Goal: Task Accomplishment & Management: Complete application form

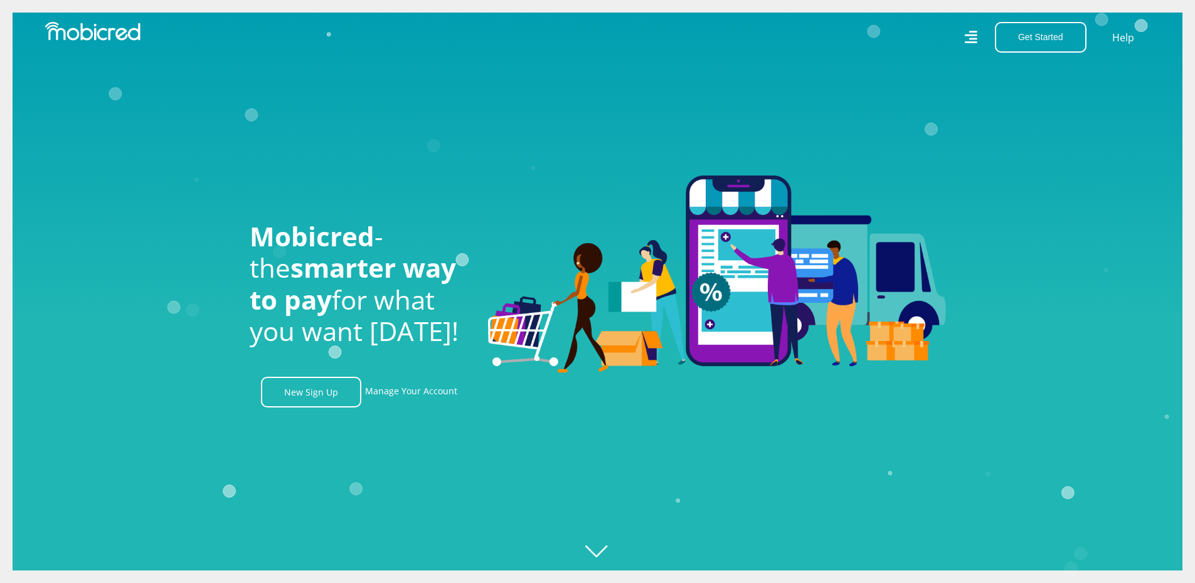
scroll to position [0, 894]
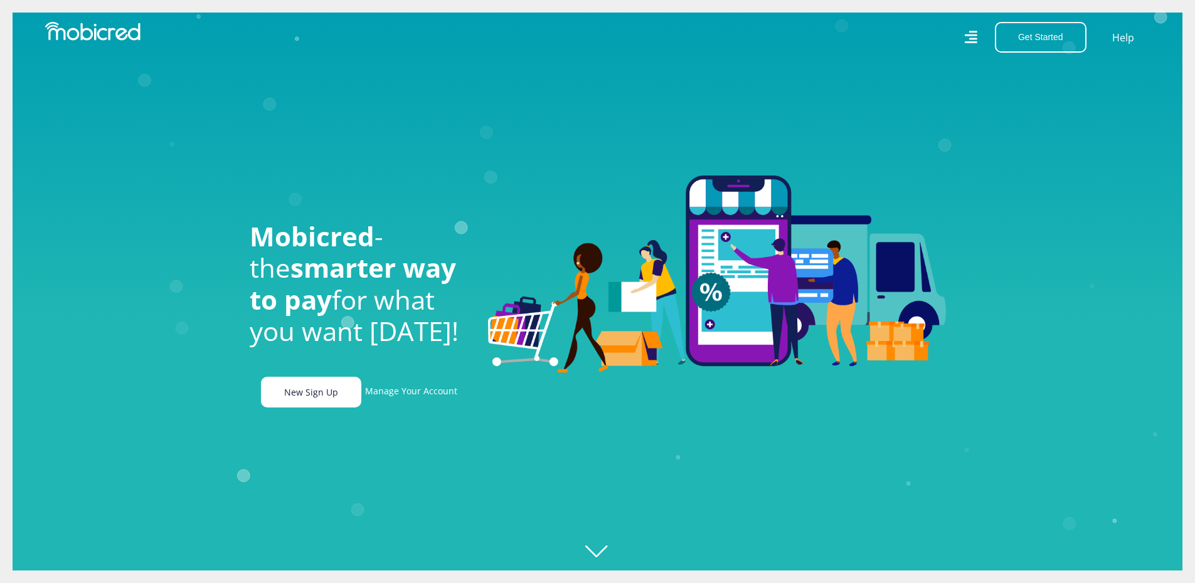
click at [293, 395] on link "New Sign Up" at bounding box center [311, 392] width 100 height 31
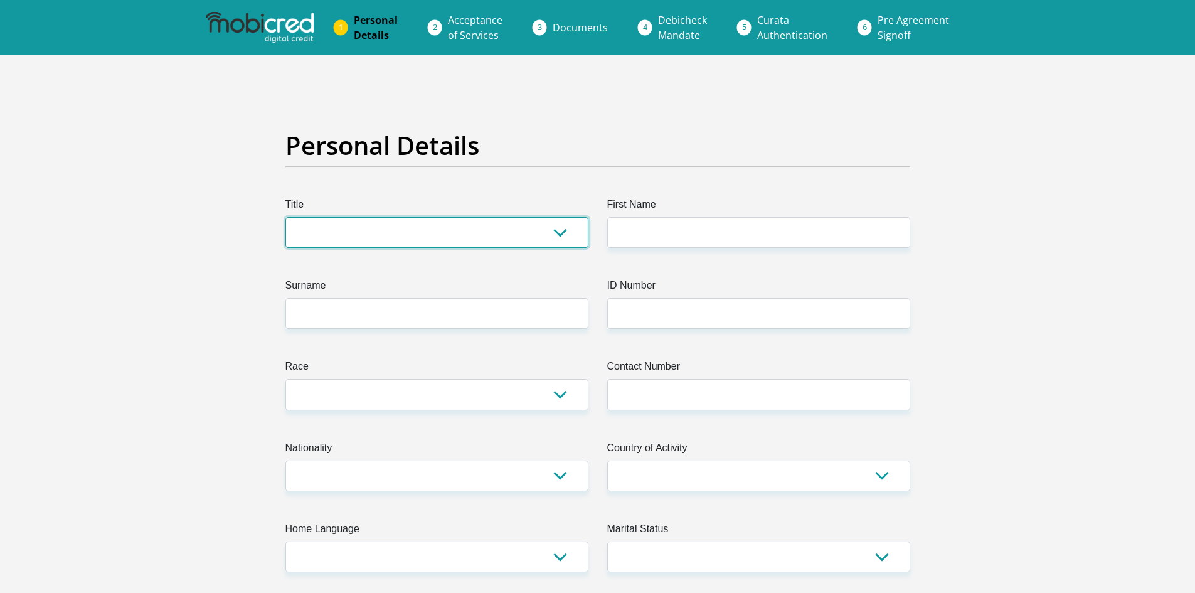
click at [314, 222] on select "Mr Ms Mrs Dr Other" at bounding box center [436, 232] width 303 height 31
select select "Mr"
click at [285, 217] on select "Mr Ms Mrs Dr Other" at bounding box center [436, 232] width 303 height 31
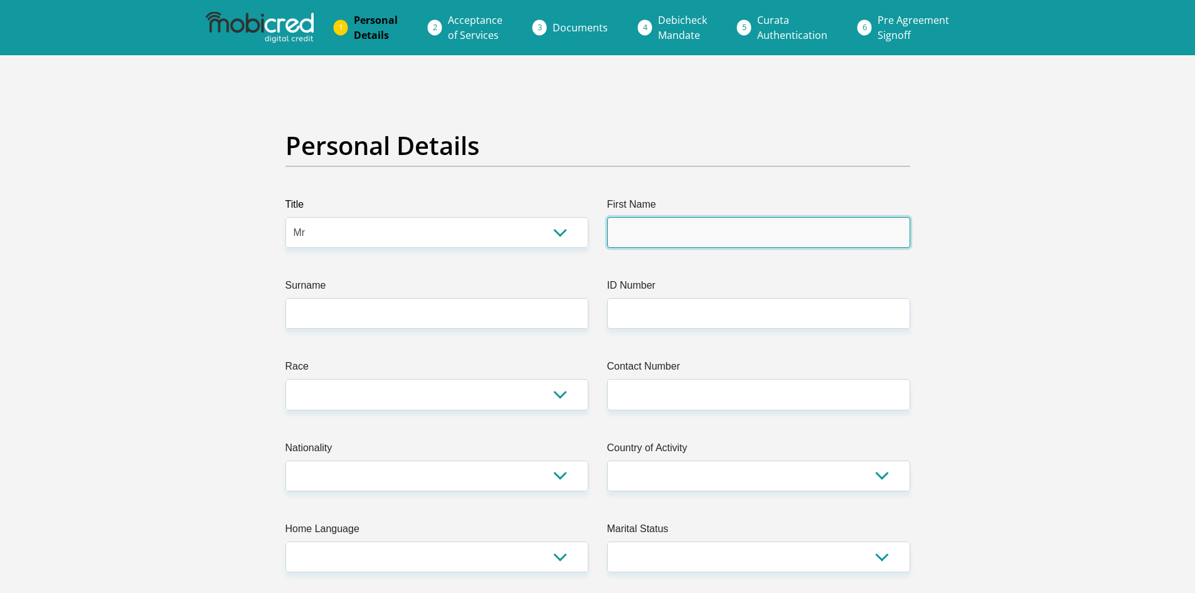
click at [641, 224] on input "First Name" at bounding box center [758, 232] width 303 height 31
type input "MondeMacdonald"
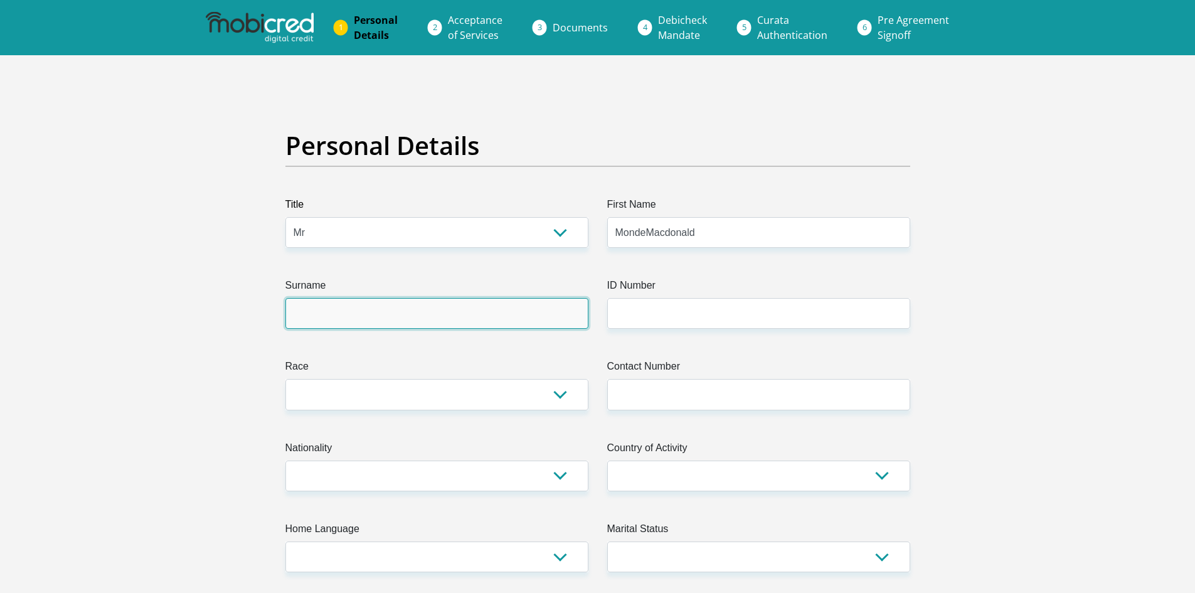
type input "Ngumla"
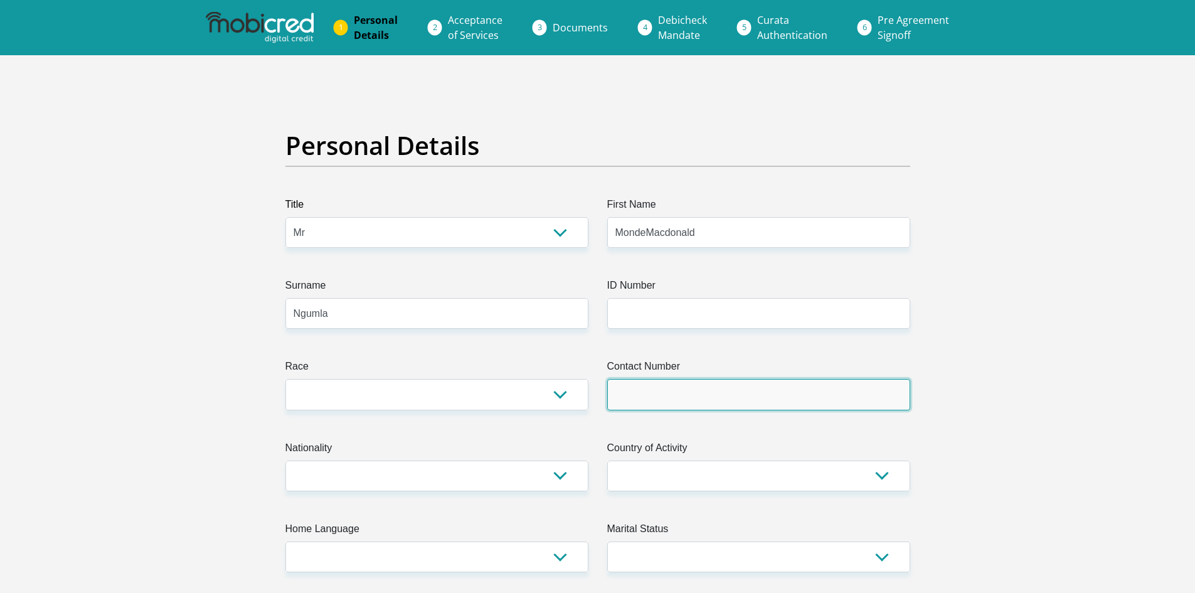
type input "0719642999"
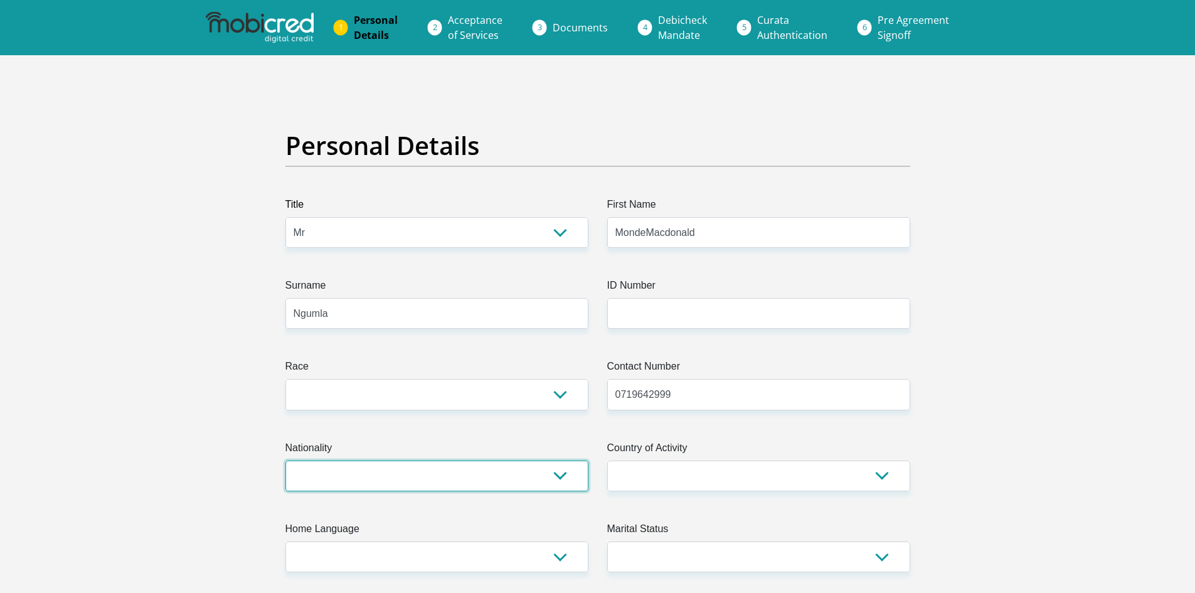
select select "ZAF"
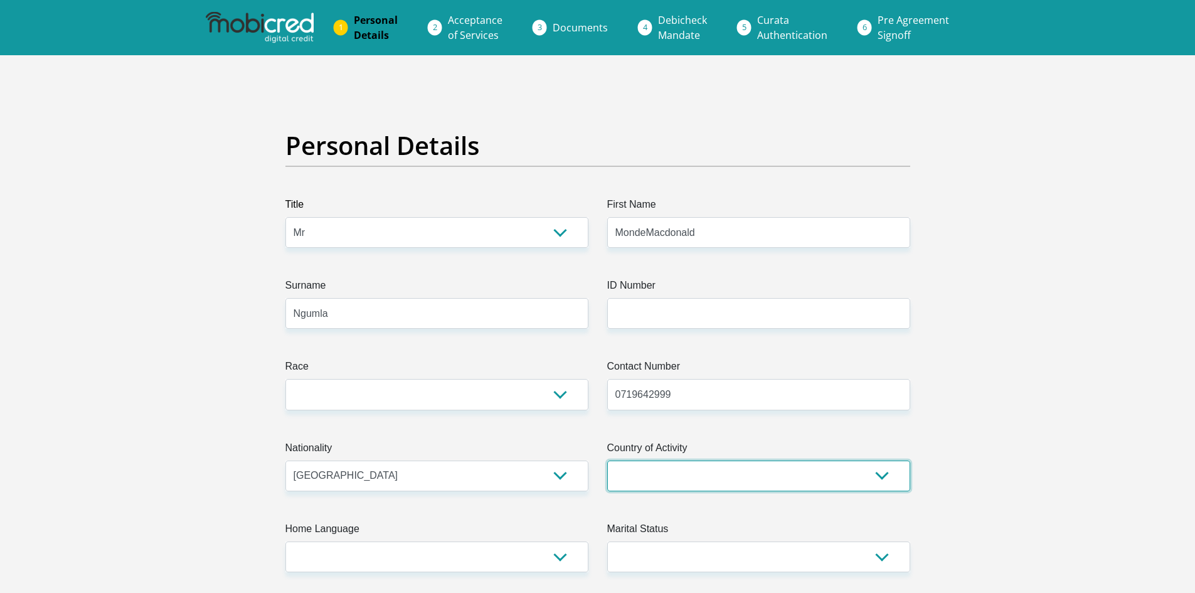
select select "ZAF"
type input "No 7 Mosheshe Avenue"
type input "Langa"
type input "CAPE TOWN"
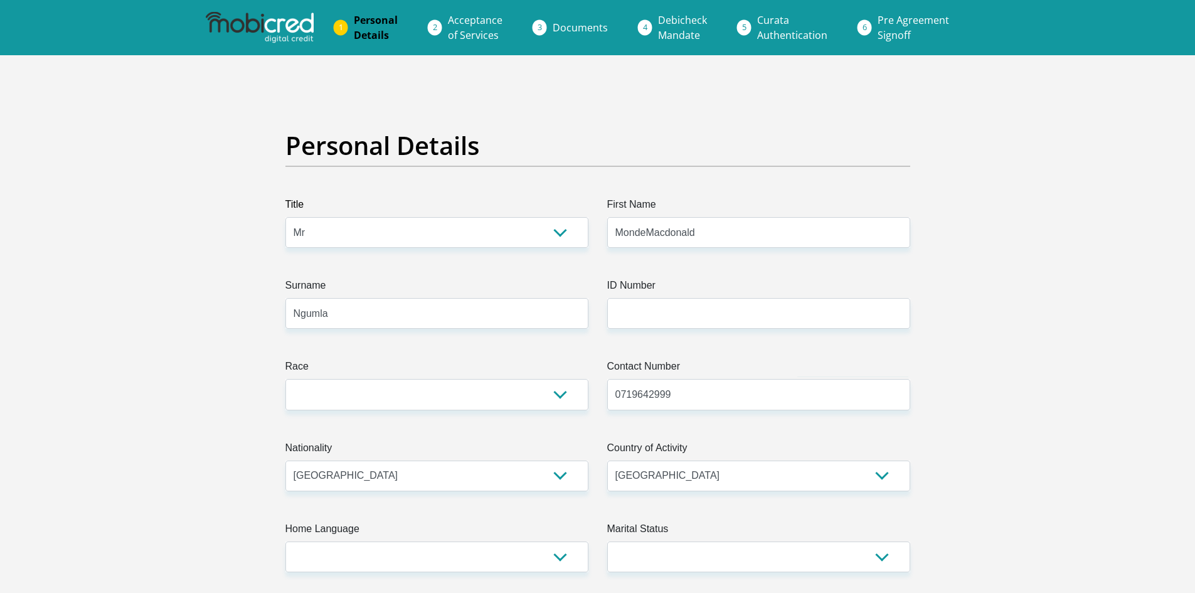
type input "7455"
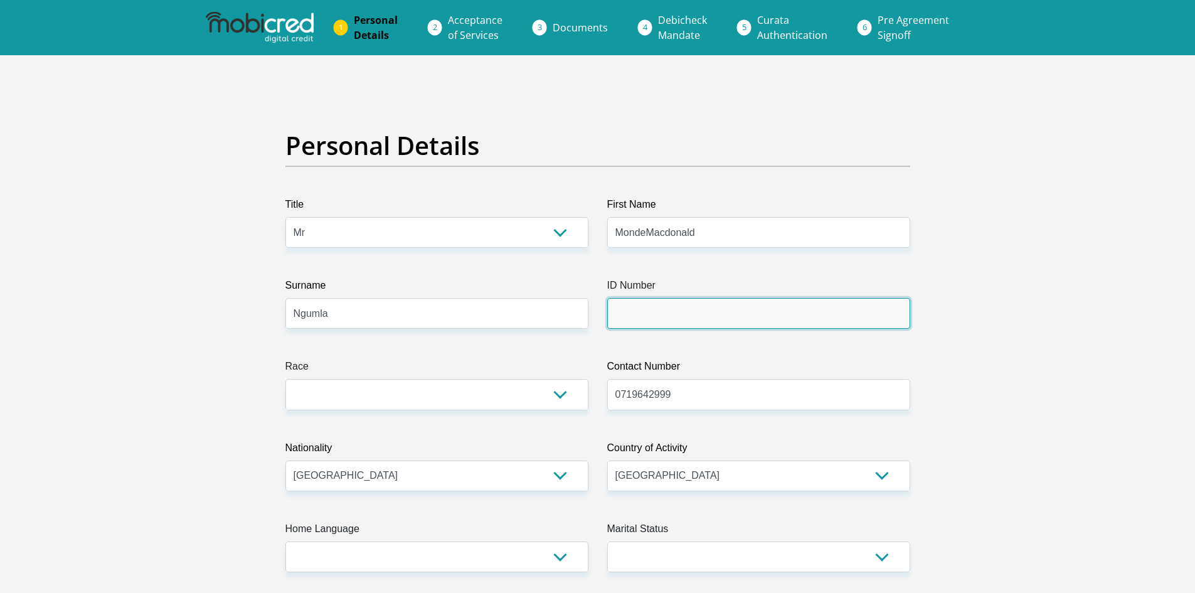
click at [664, 312] on input "ID Number" at bounding box center [758, 313] width 303 height 31
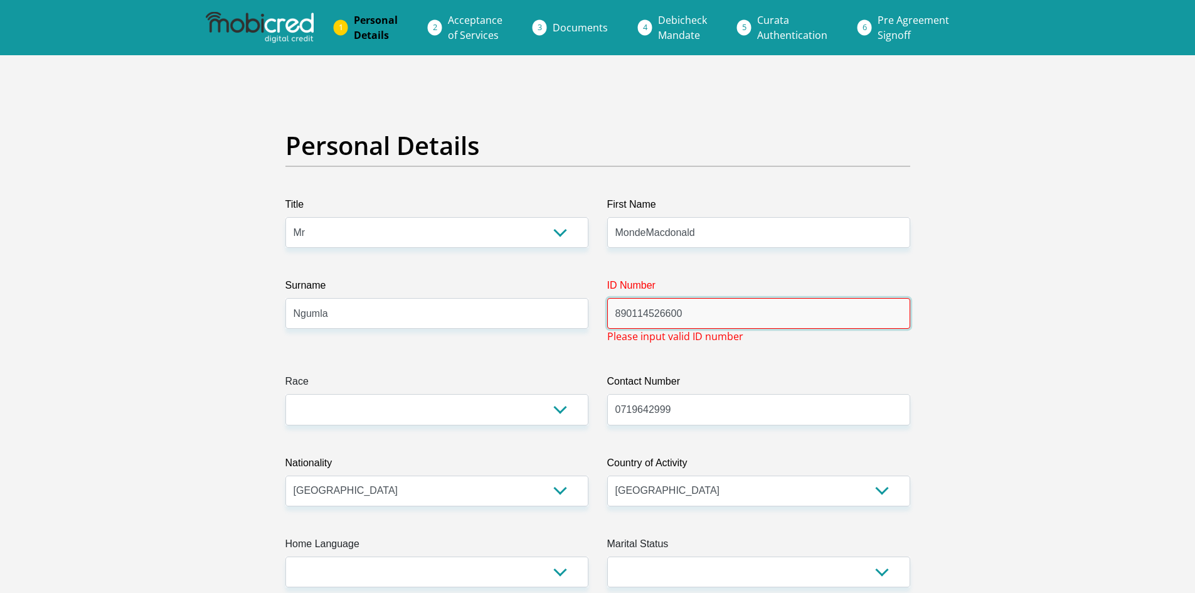
click at [670, 315] on input "890114526600" at bounding box center [758, 313] width 303 height 31
click at [681, 316] on input "89011452600" at bounding box center [758, 313] width 303 height 31
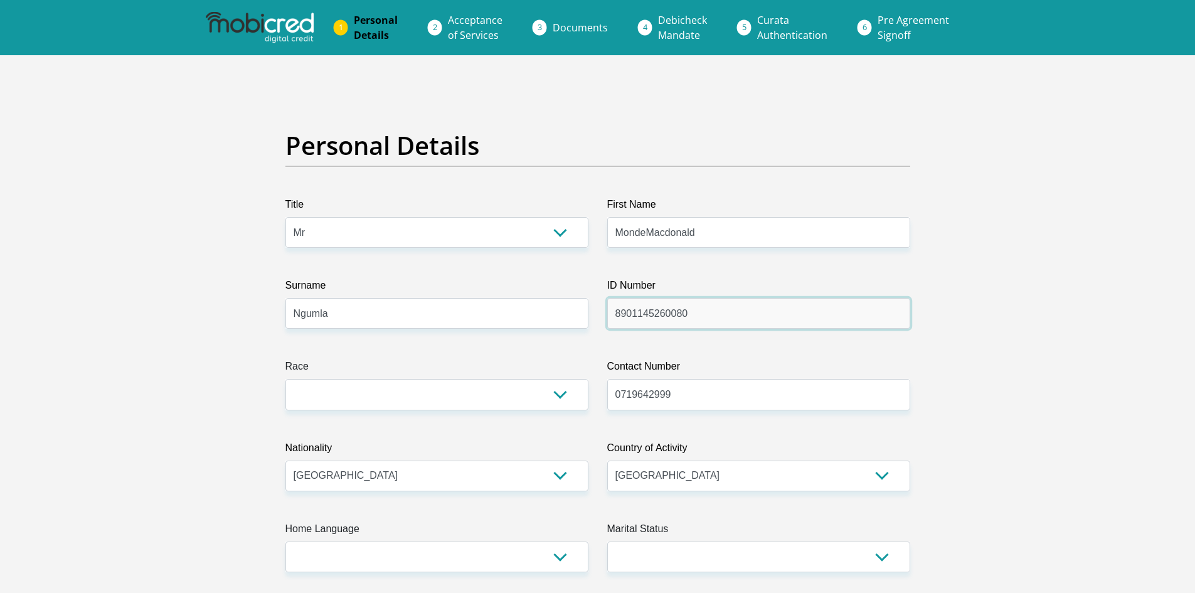
type input "8901145260080"
click at [331, 393] on select "Black Coloured Indian White Other" at bounding box center [436, 394] width 303 height 31
select select "1"
click at [285, 379] on select "Black Coloured Indian White Other" at bounding box center [436, 394] width 303 height 31
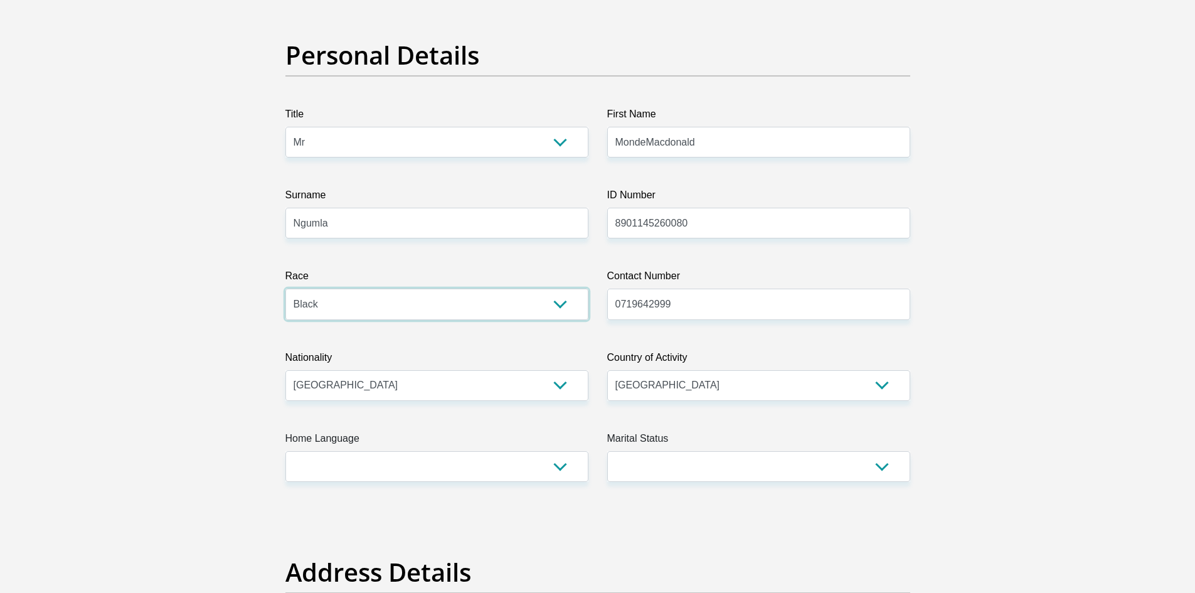
scroll to position [125, 0]
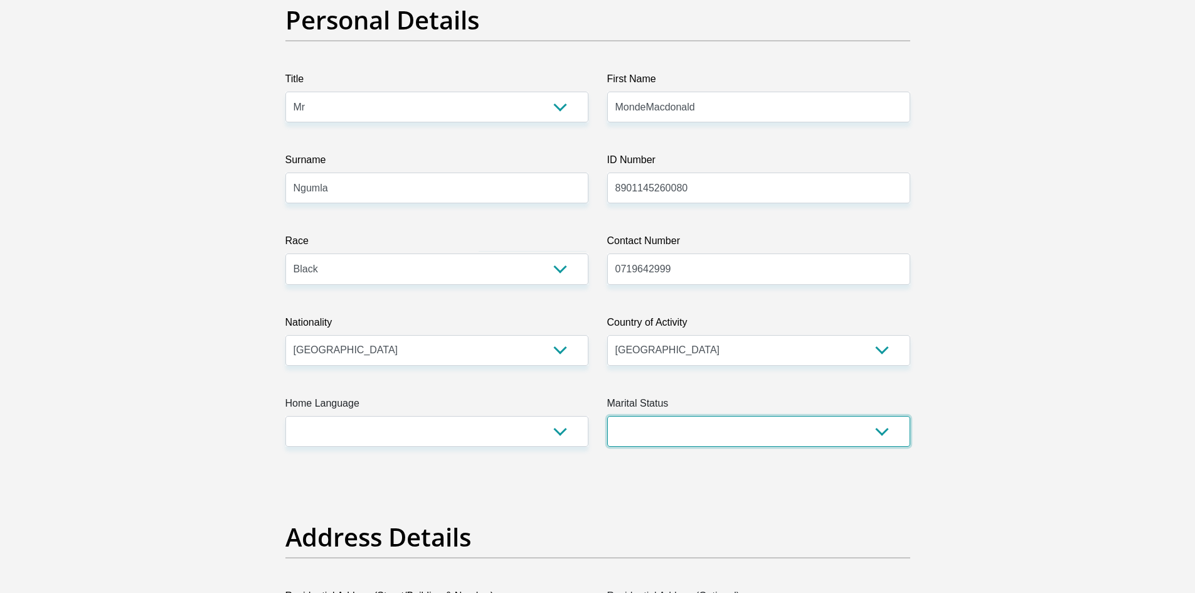
click at [729, 437] on select "Married ANC Single Divorced Widowed Married COP or Customary Law" at bounding box center [758, 431] width 303 height 31
select select "2"
click at [607, 416] on select "Married ANC Single Divorced Widowed Married COP or Customary Law" at bounding box center [758, 431] width 303 height 31
click at [670, 433] on select "Married ANC Single Divorced Widowed Married COP or Customary Law" at bounding box center [758, 431] width 303 height 31
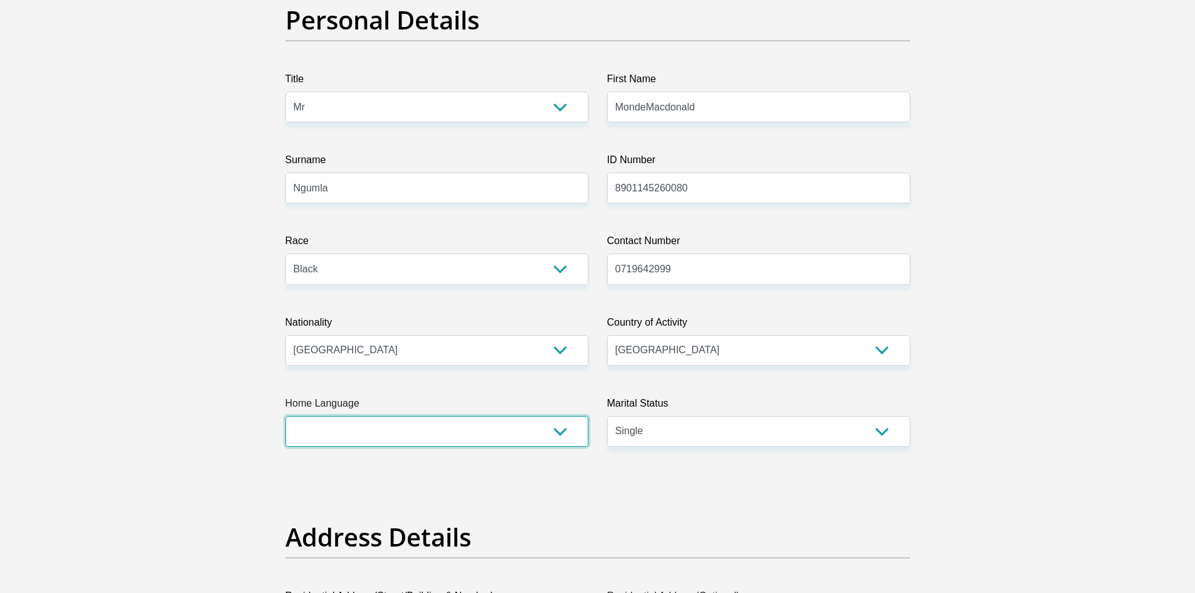
click at [450, 431] on select "Afrikaans English Sepedi South Ndebele Southern Sotho Swati Tsonga Tswana Venda…" at bounding box center [436, 431] width 303 height 31
select select "xho"
click at [285, 416] on select "Afrikaans English Sepedi South Ndebele Southern Sotho Swati Tsonga Tswana Venda…" at bounding box center [436, 431] width 303 height 31
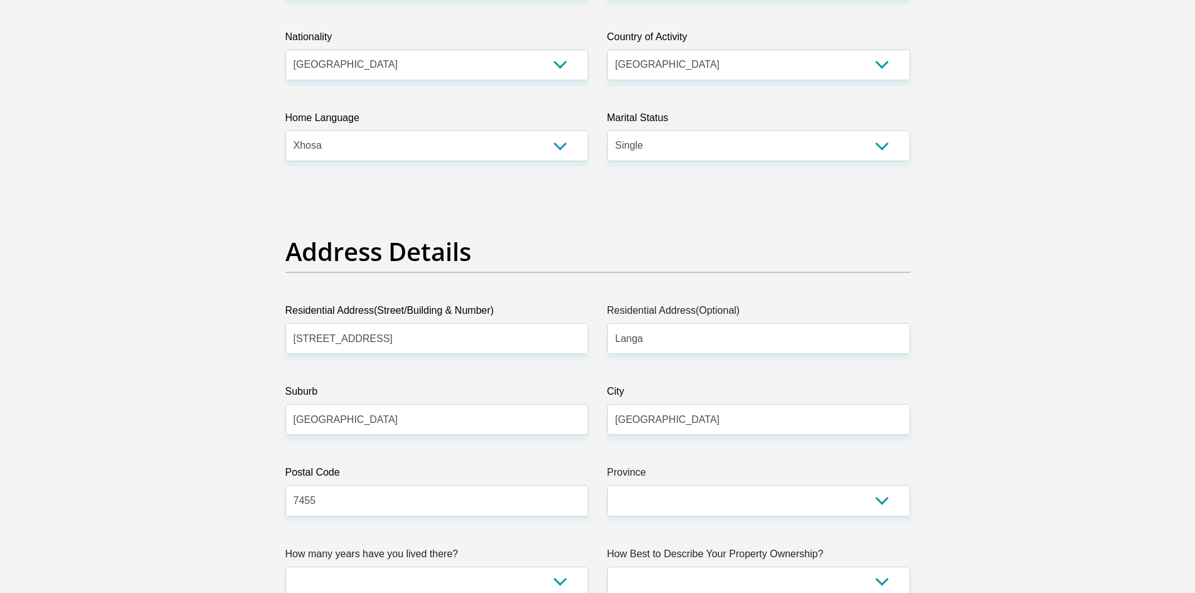
scroll to position [439, 0]
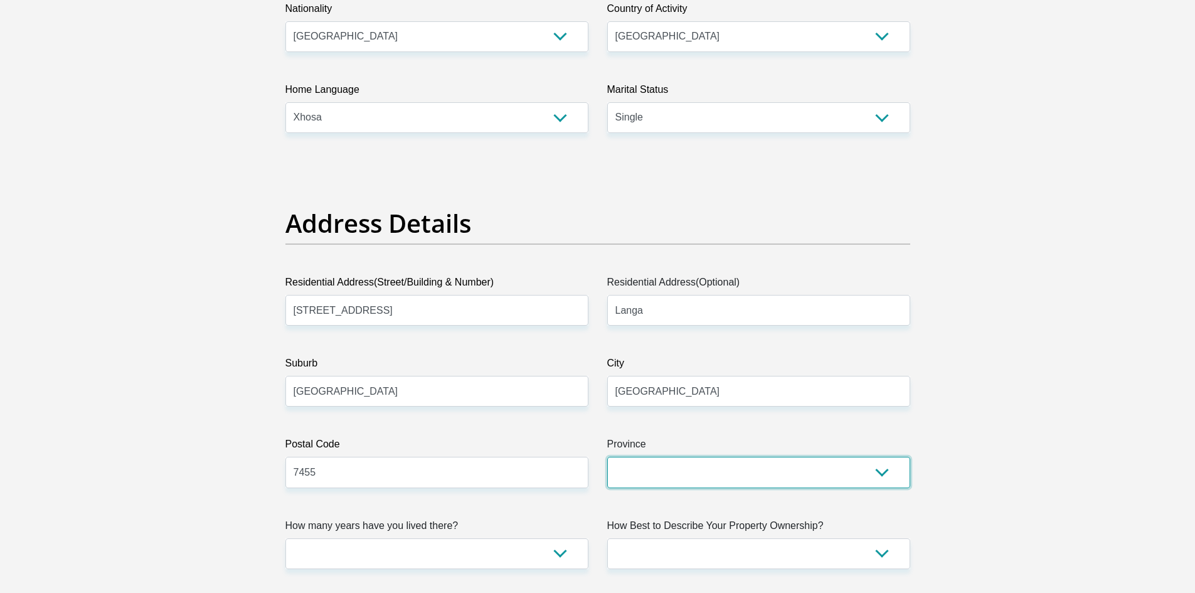
click at [641, 479] on select "Eastern Cape Free State Gauteng KwaZulu-Natal Limpopo Mpumalanga Northern Cape …" at bounding box center [758, 472] width 303 height 31
select select "Western Cape"
click at [607, 457] on select "Eastern Cape Free State Gauteng KwaZulu-Natal Limpopo Mpumalanga Northern Cape …" at bounding box center [758, 472] width 303 height 31
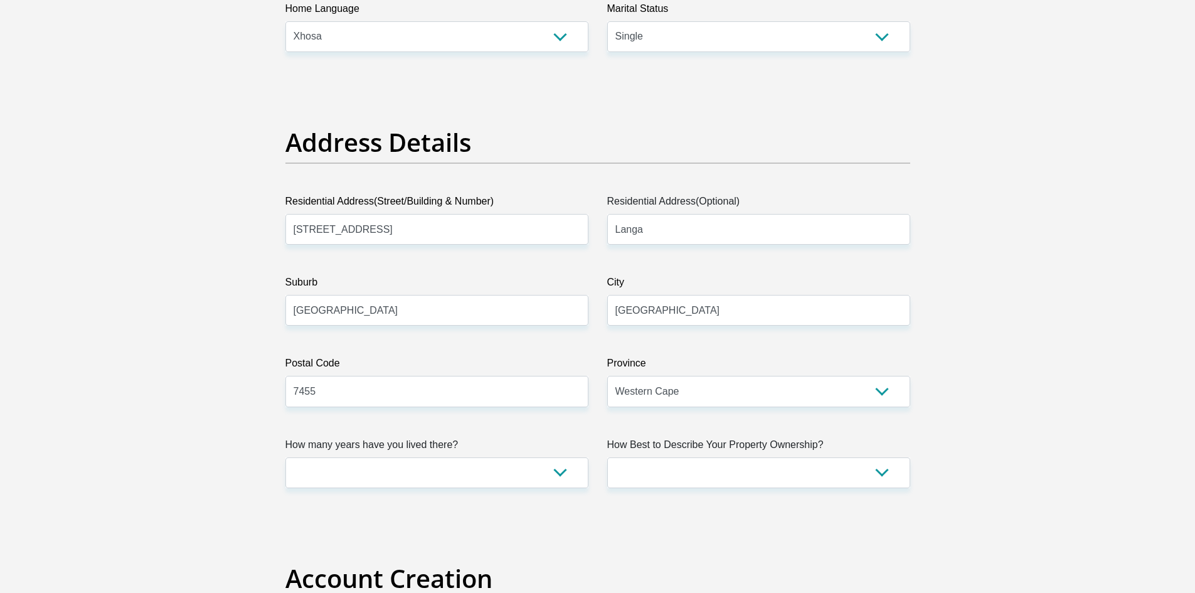
scroll to position [753, 0]
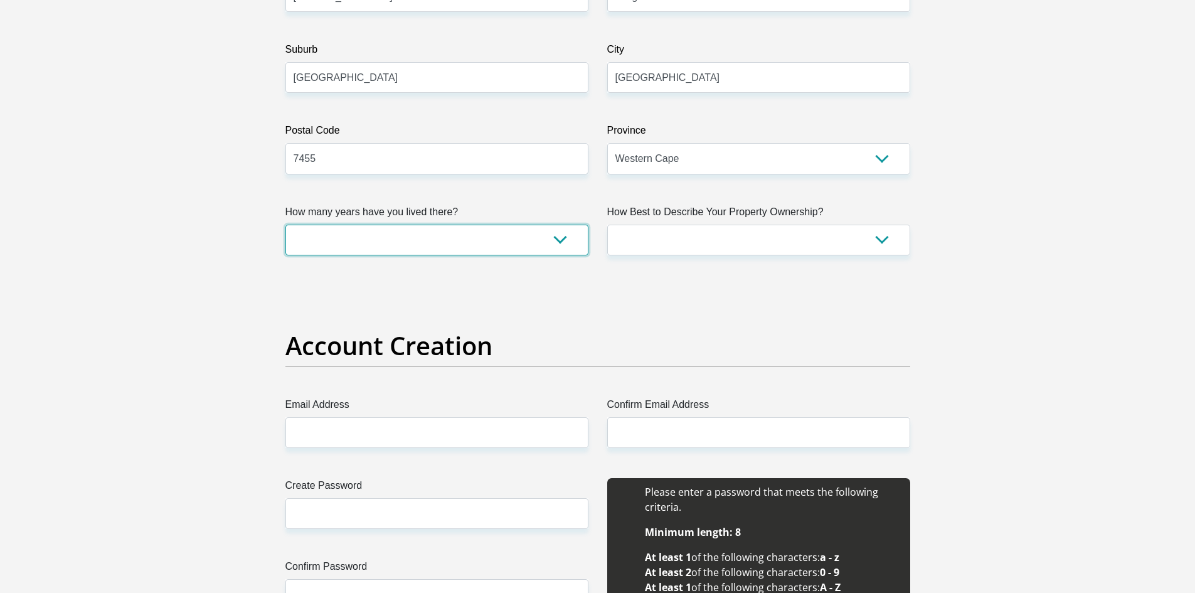
click at [489, 242] on select "less than 1 year 1-3 years 3-5 years 5+ years" at bounding box center [436, 240] width 303 height 31
select select "5"
click at [285, 225] on select "less than 1 year 1-3 years 3-5 years 5+ years" at bounding box center [436, 240] width 303 height 31
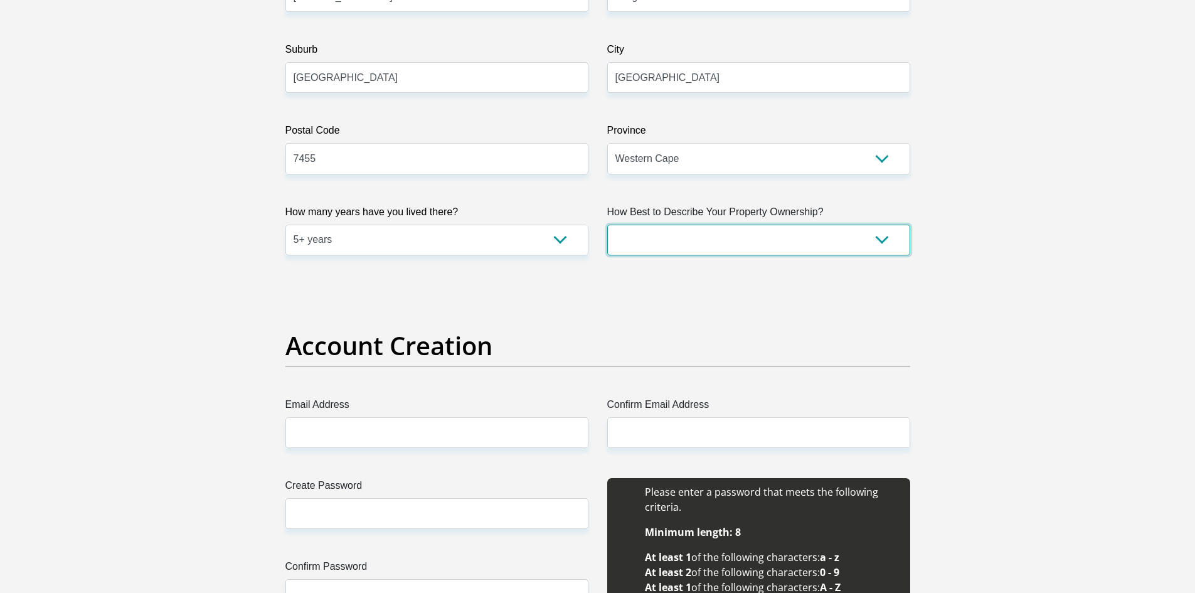
click at [693, 241] on select "Owned Rented Family Owned Company Dwelling" at bounding box center [758, 240] width 303 height 31
select select "Owned"
click at [607, 225] on select "Owned Rented Family Owned Company Dwelling" at bounding box center [758, 240] width 303 height 31
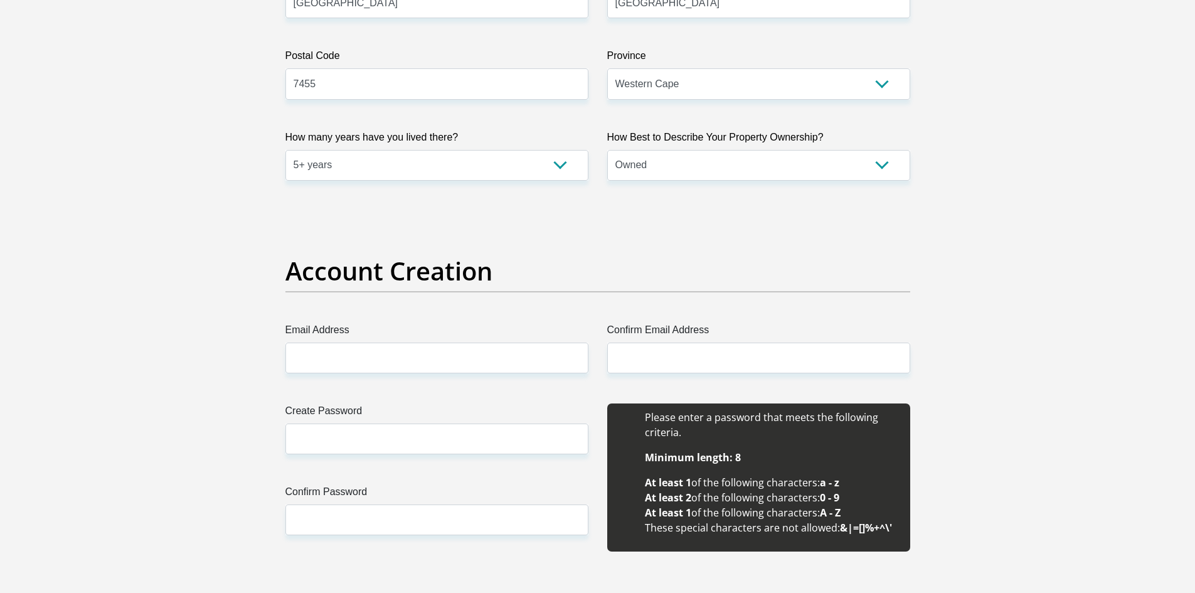
scroll to position [941, 0]
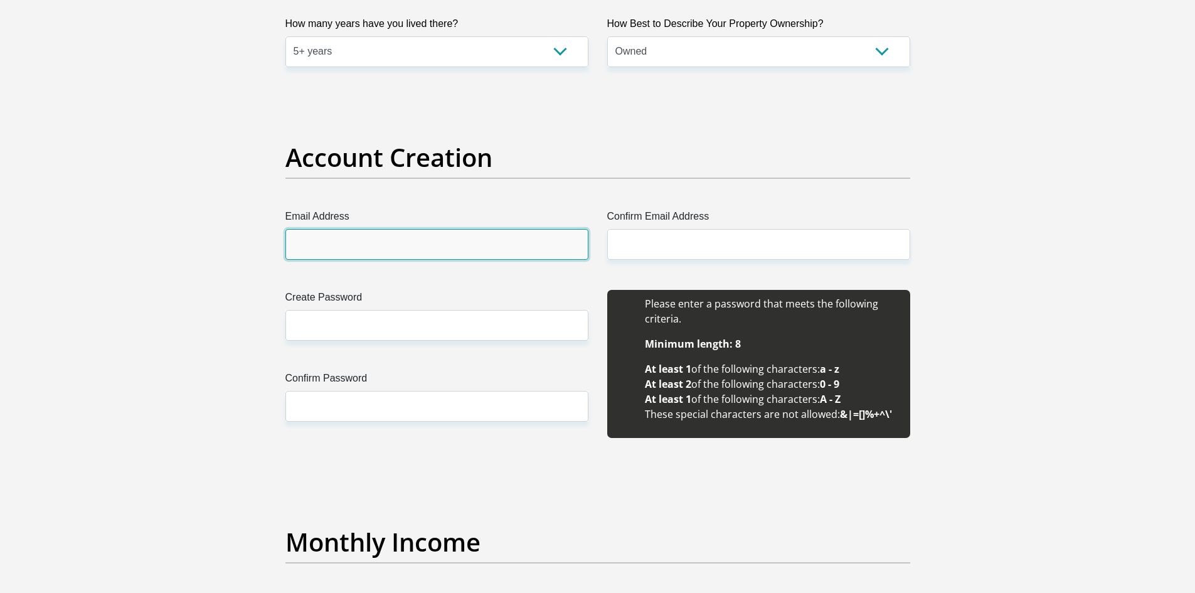
click at [418, 252] on input "Email Address" at bounding box center [436, 244] width 303 height 31
type input "mmmbangi14@gmail.com"
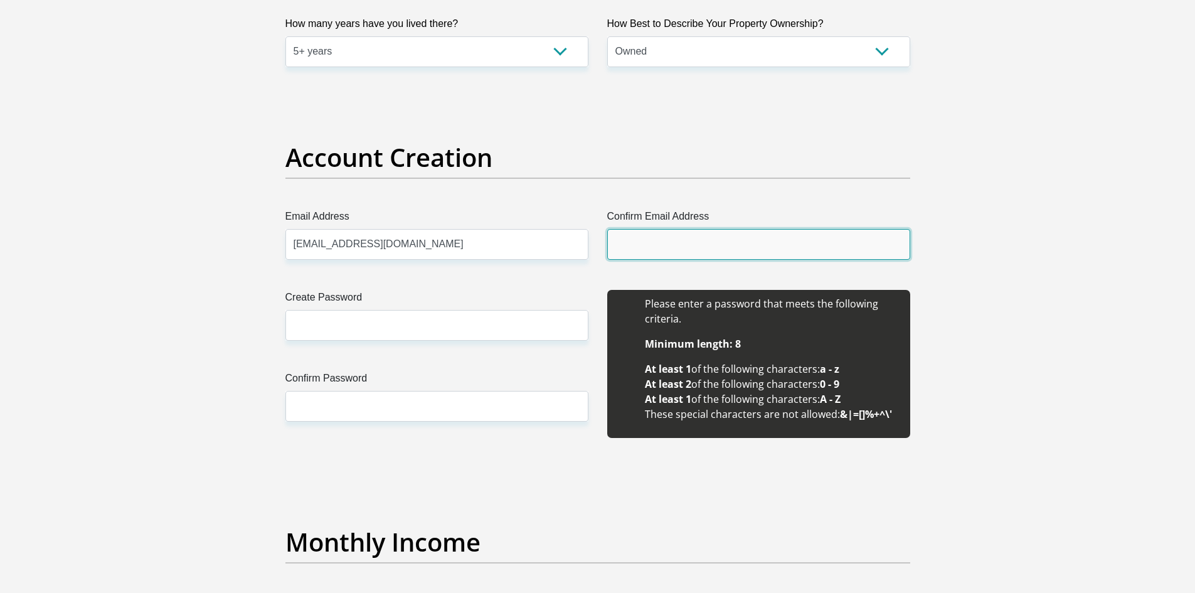
type input "mmmbangi14@gmail.com"
type input "Monde Macdonald"
type input "Ngumla"
type input "0719642999"
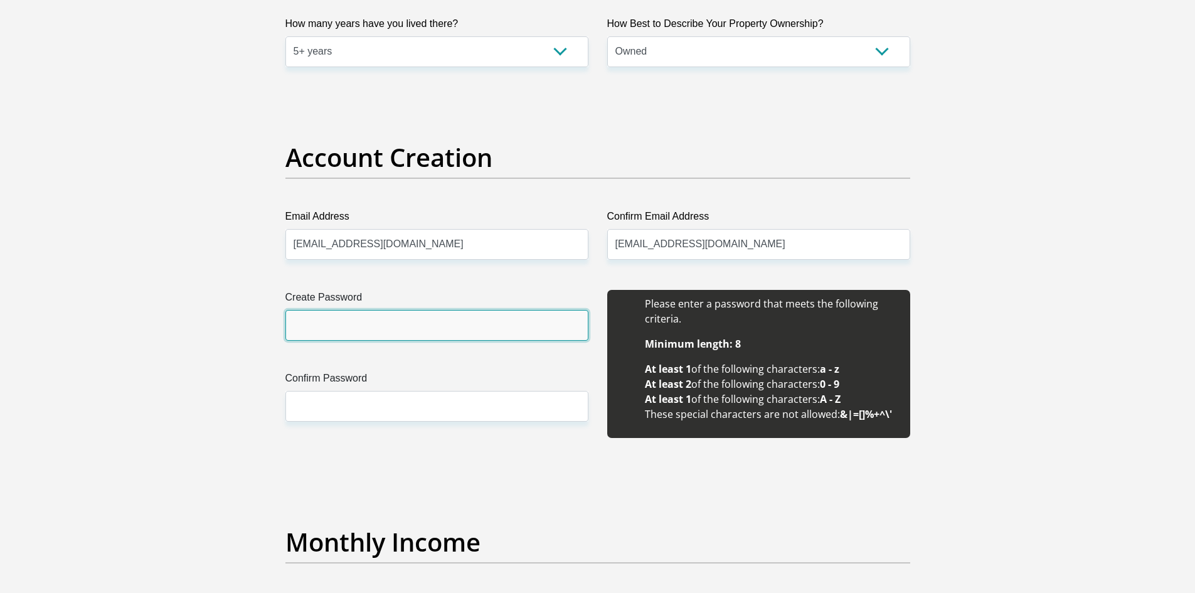
click at [378, 319] on input "Create Password" at bounding box center [436, 325] width 303 height 31
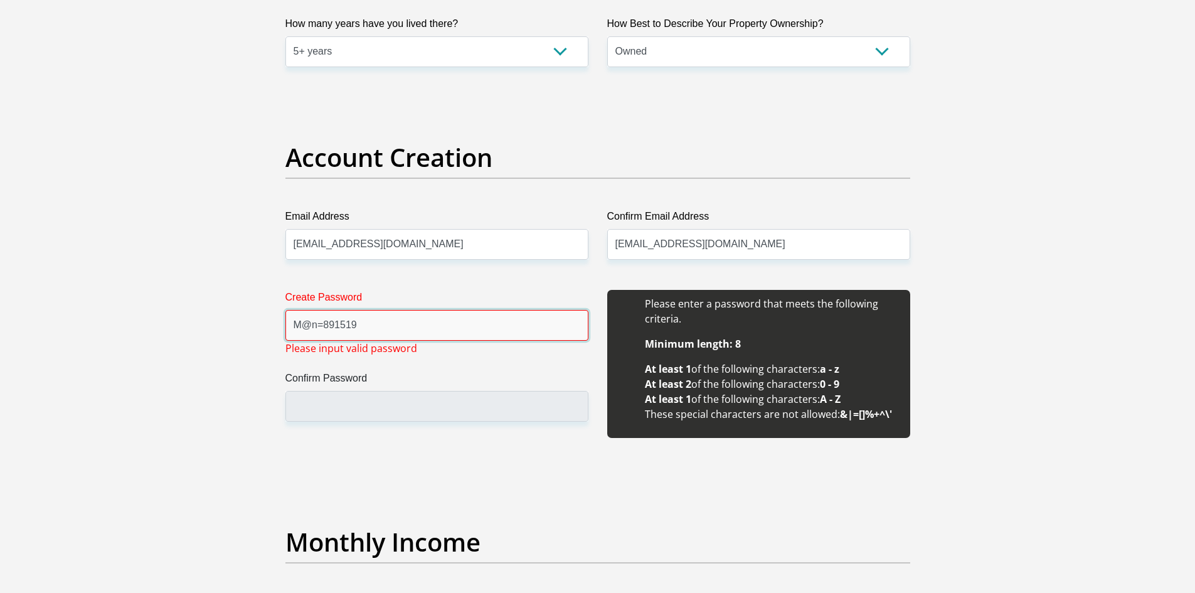
type input "M@n=891519"
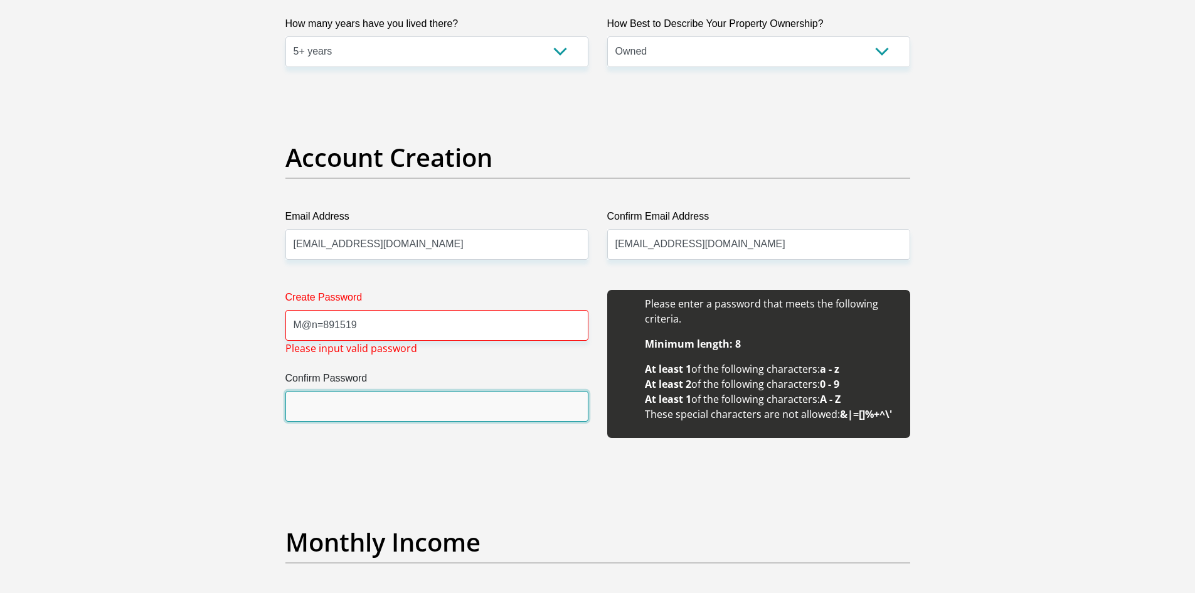
click at [337, 398] on input "Confirm Password" at bounding box center [436, 406] width 303 height 31
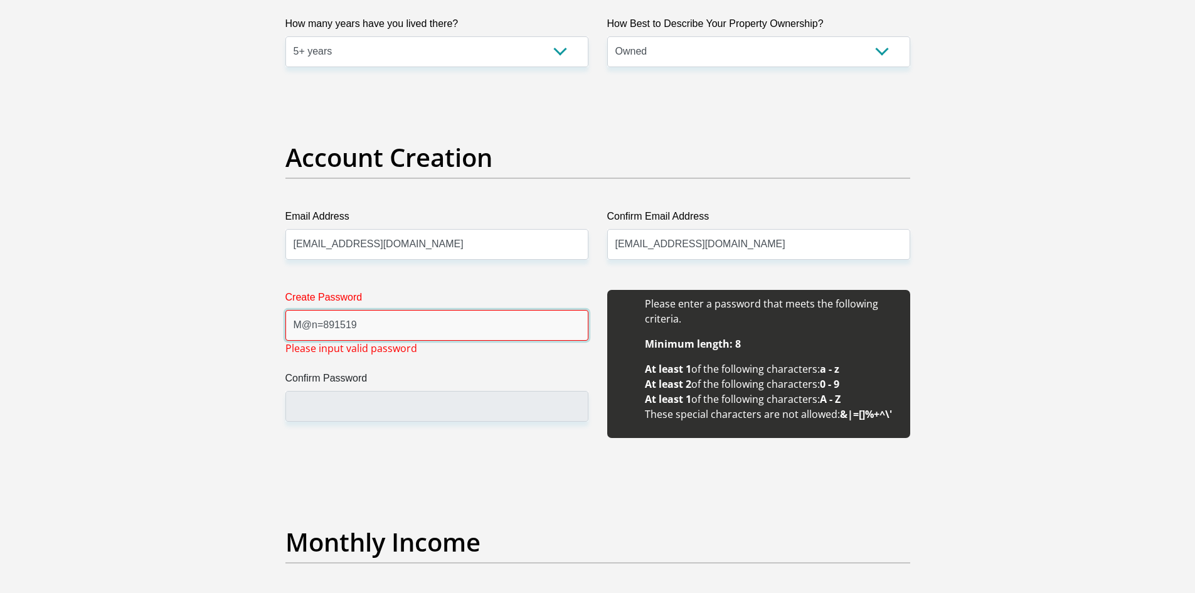
drag, startPoint x: 365, startPoint y: 327, endPoint x: 285, endPoint y: 338, distance: 80.4
click at [285, 338] on input "M@n=891519" at bounding box center [436, 325] width 303 height 31
type input "M"
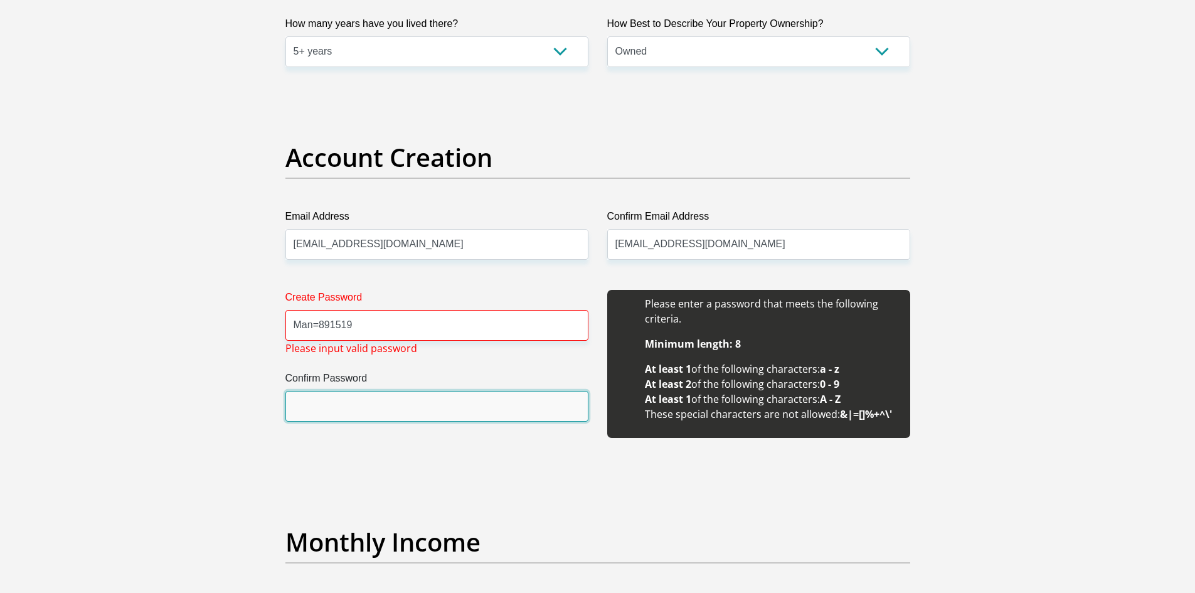
click at [303, 398] on input "Confirm Password" at bounding box center [436, 406] width 303 height 31
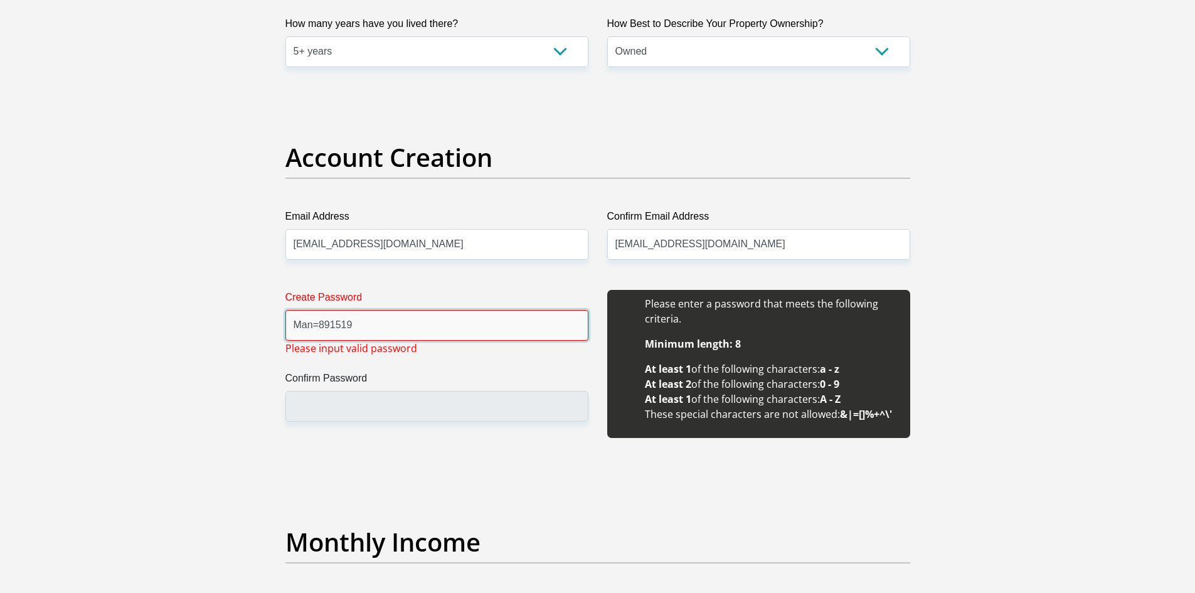
click at [320, 327] on input "Man=891519" at bounding box center [436, 325] width 303 height 31
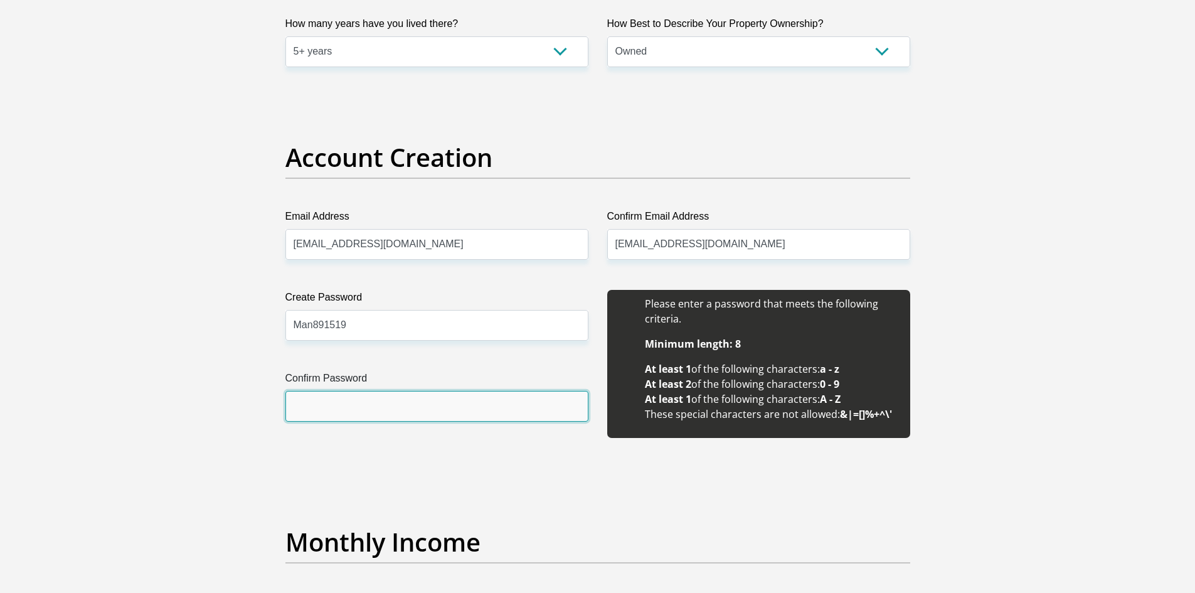
click at [312, 404] on input "Confirm Password" at bounding box center [436, 406] width 303 height 31
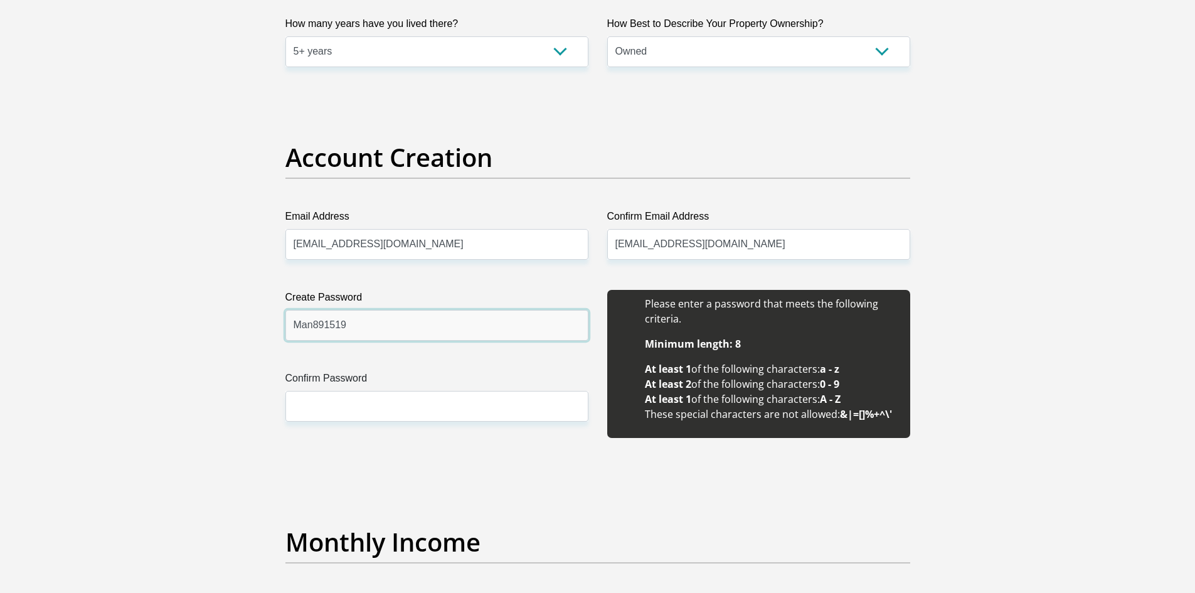
click at [315, 332] on input "Man891519" at bounding box center [436, 325] width 303 height 31
type input "ManIs891519"
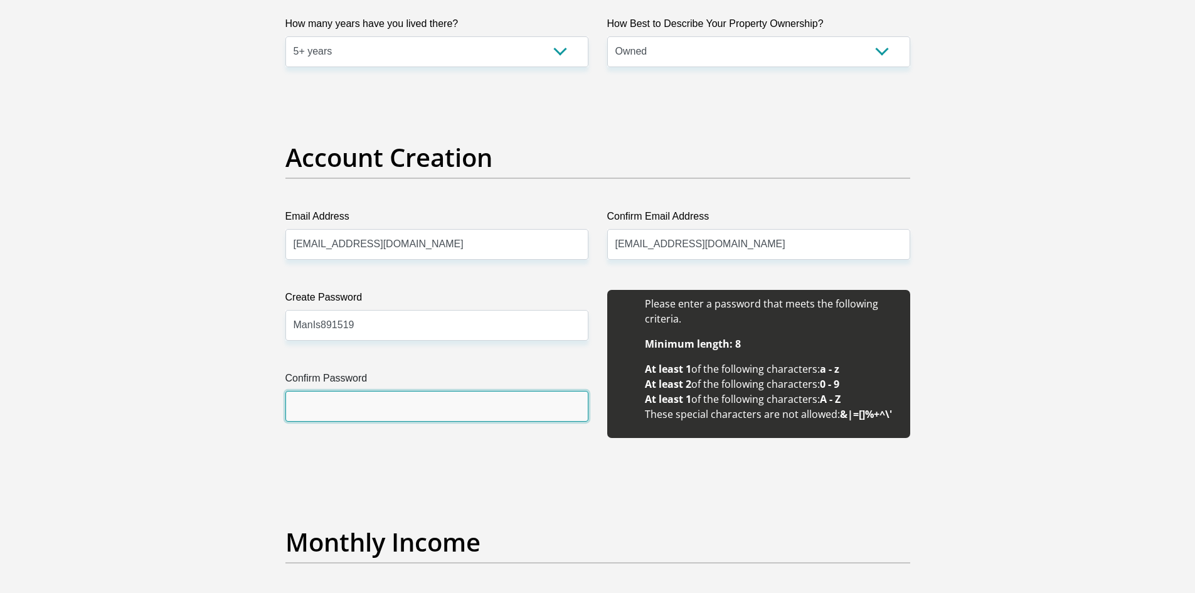
click at [324, 412] on input "Confirm Password" at bounding box center [436, 406] width 303 height 31
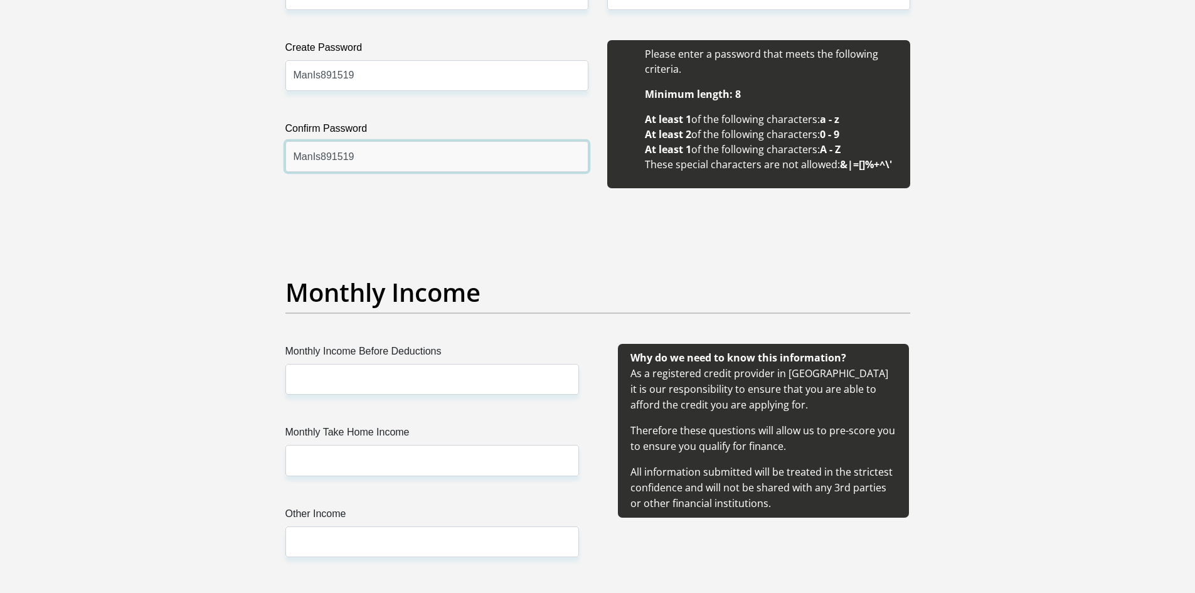
scroll to position [1192, 0]
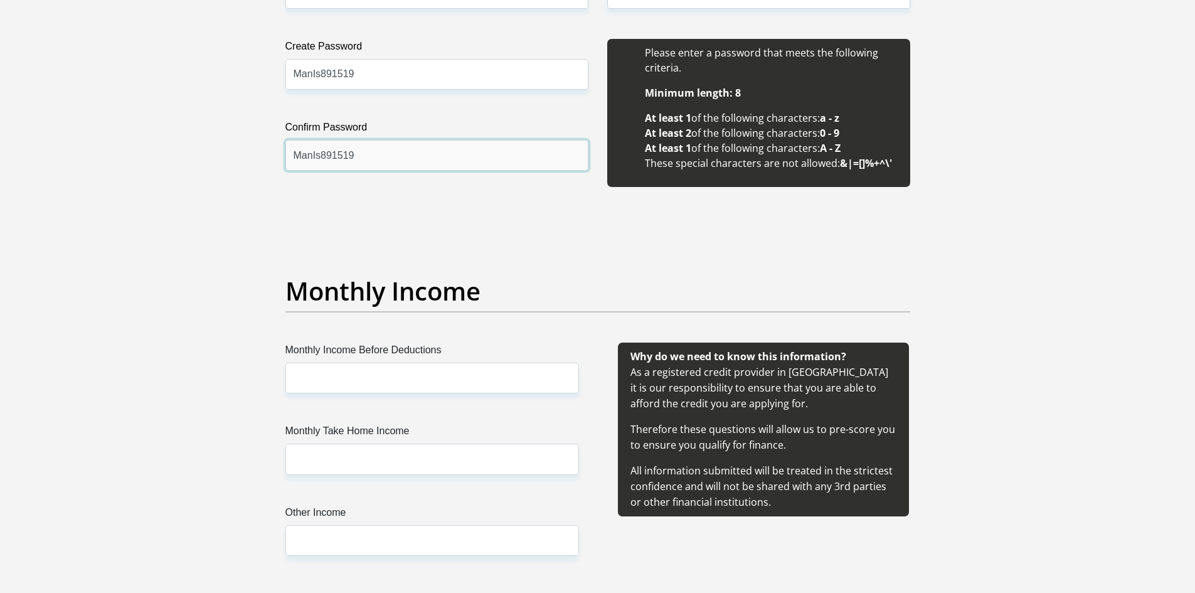
type input "ManIs891519"
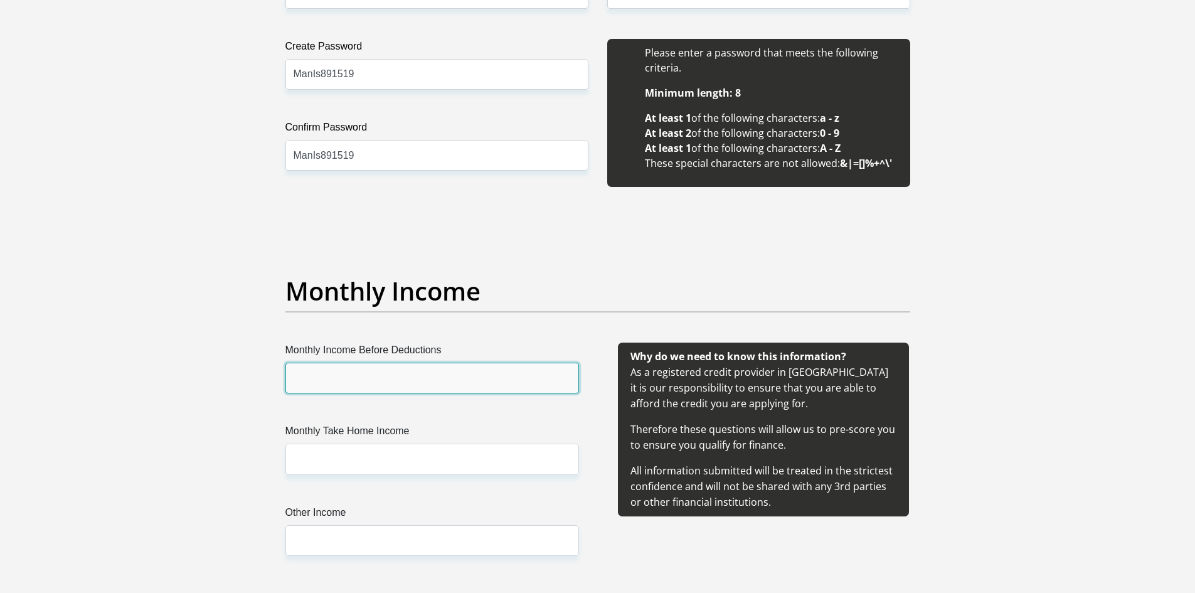
click at [384, 387] on input "Monthly Income Before Deductions" at bounding box center [432, 377] width 294 height 31
click at [324, 379] on input "Monthly Income Before Deductions" at bounding box center [432, 377] width 294 height 31
